Goal: Information Seeking & Learning: Find specific fact

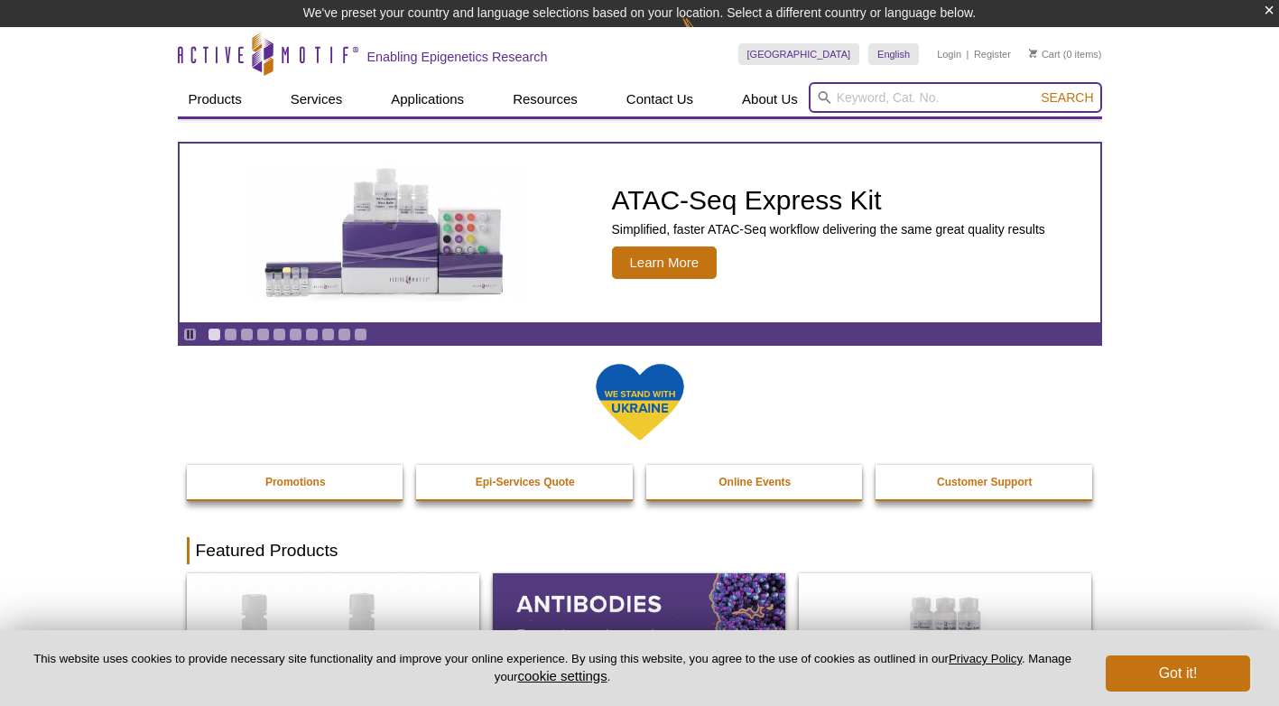
click at [875, 97] on input "search" at bounding box center [955, 97] width 293 height 31
paste input "396023"
type input "396023"
click at [1066, 96] on span "Search" at bounding box center [1067, 97] width 52 height 14
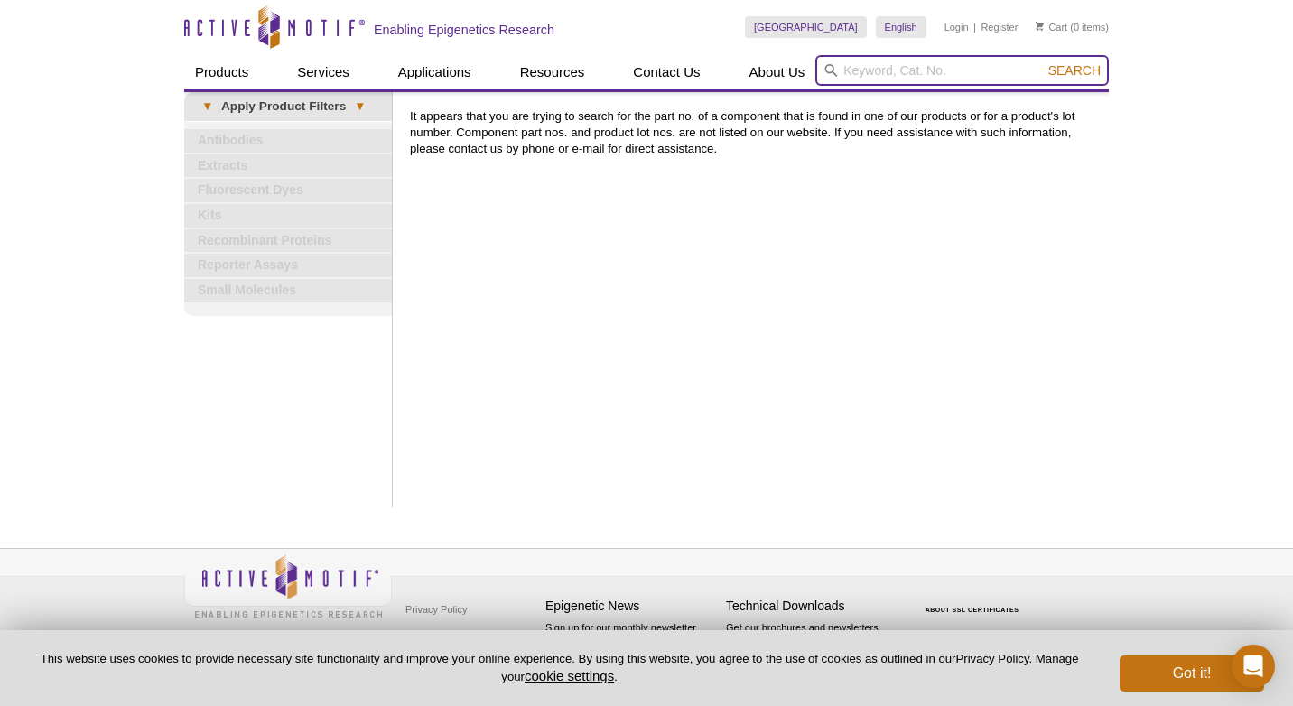
click at [896, 72] on input "search" at bounding box center [961, 70] width 293 height 31
paste input "H2BK"
type input "H2BK"
click at [1043, 62] on button "Search" at bounding box center [1074, 70] width 63 height 16
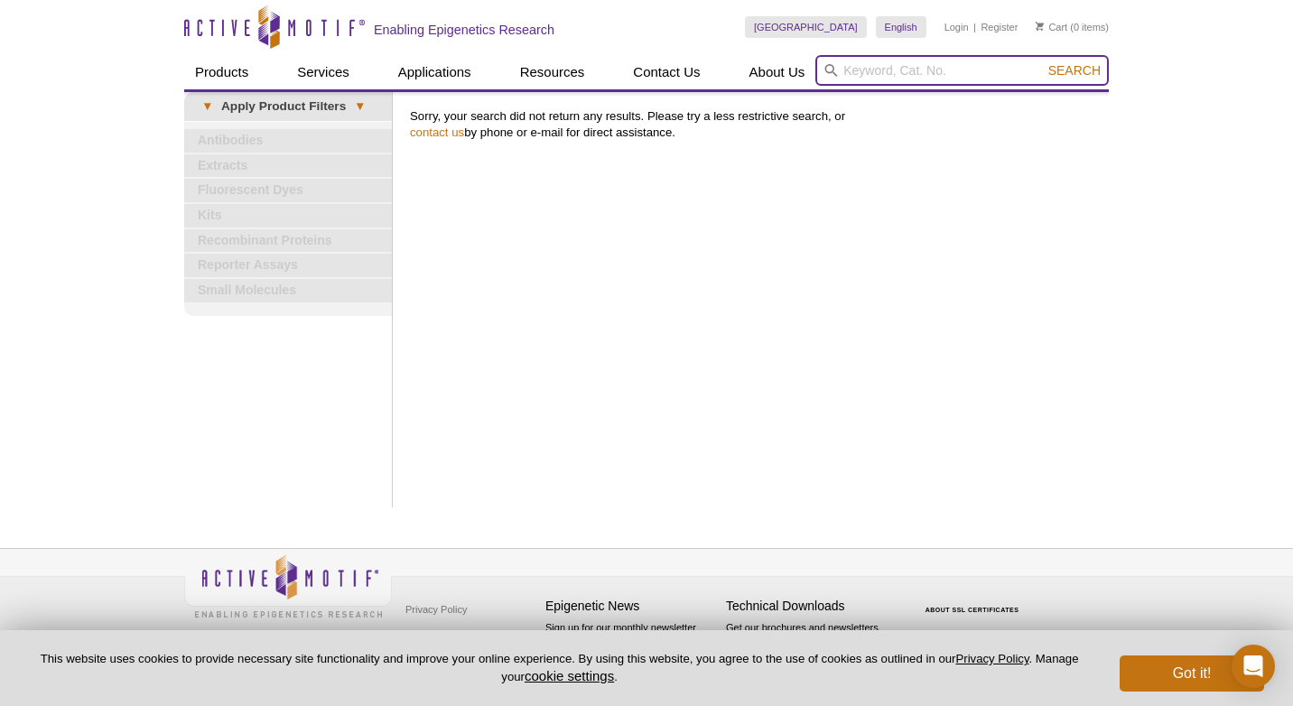
click at [919, 65] on input "search" at bounding box center [961, 70] width 293 height 31
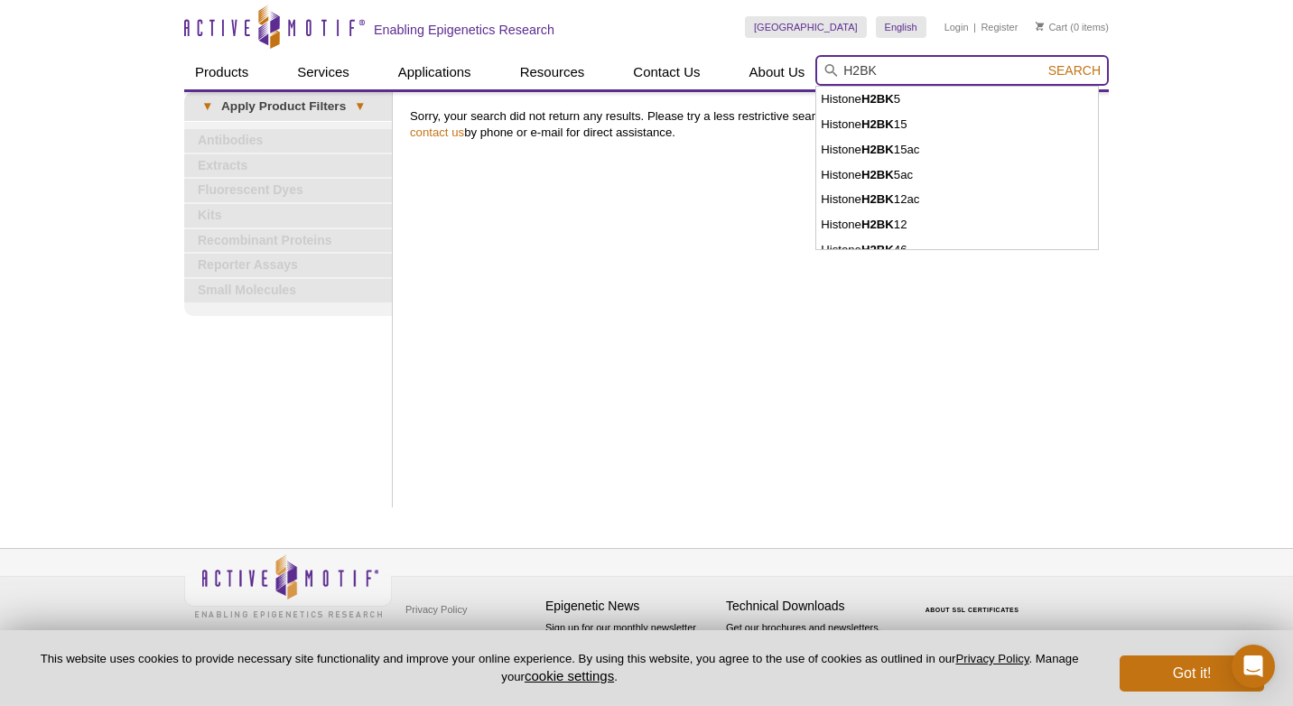
type input "H2BK"
click at [1043, 62] on button "Search" at bounding box center [1074, 70] width 63 height 16
